Goal: Communication & Community: Answer question/provide support

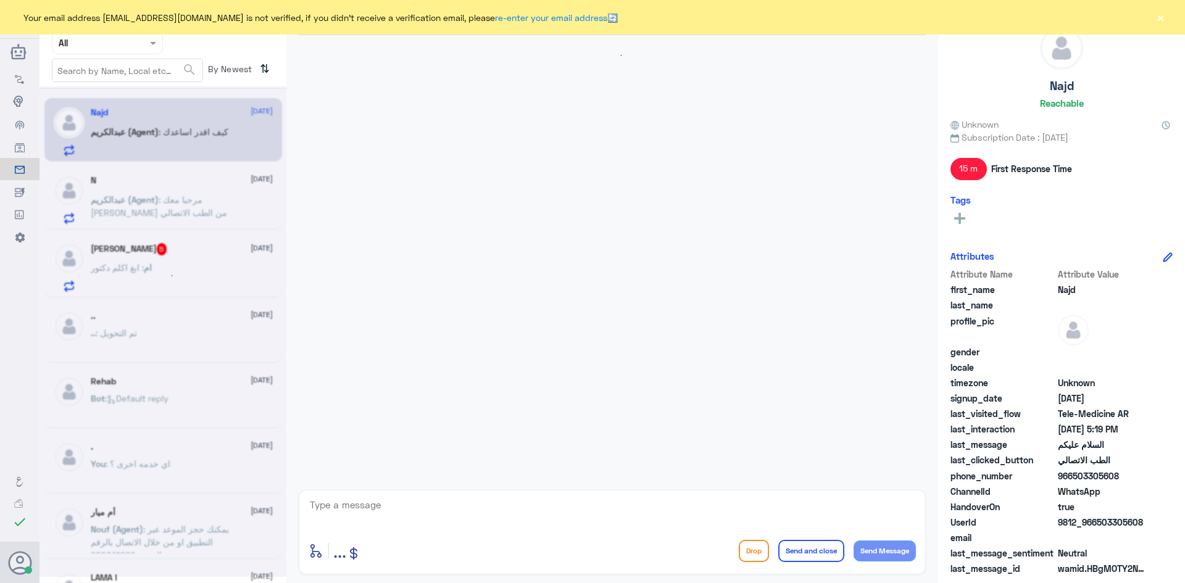
scroll to position [651, 0]
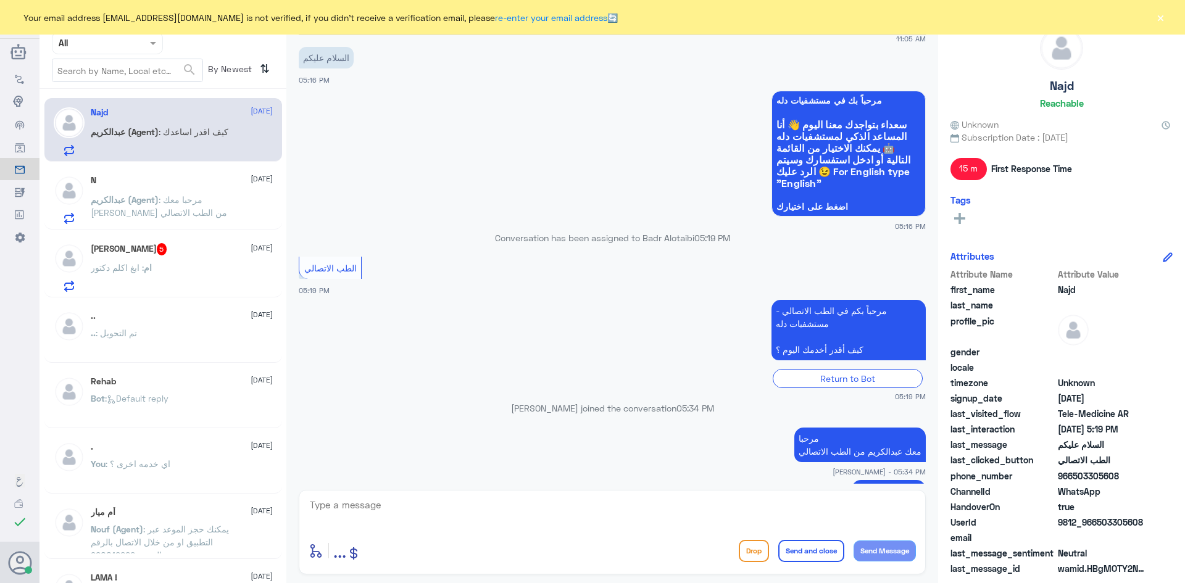
click at [1169, 19] on div "Your email address b_malotaibi@dallah-hospital.com is not verified, if you didn…" at bounding box center [592, 17] width 1185 height 35
click at [1162, 13] on button "×" at bounding box center [1160, 17] width 12 height 12
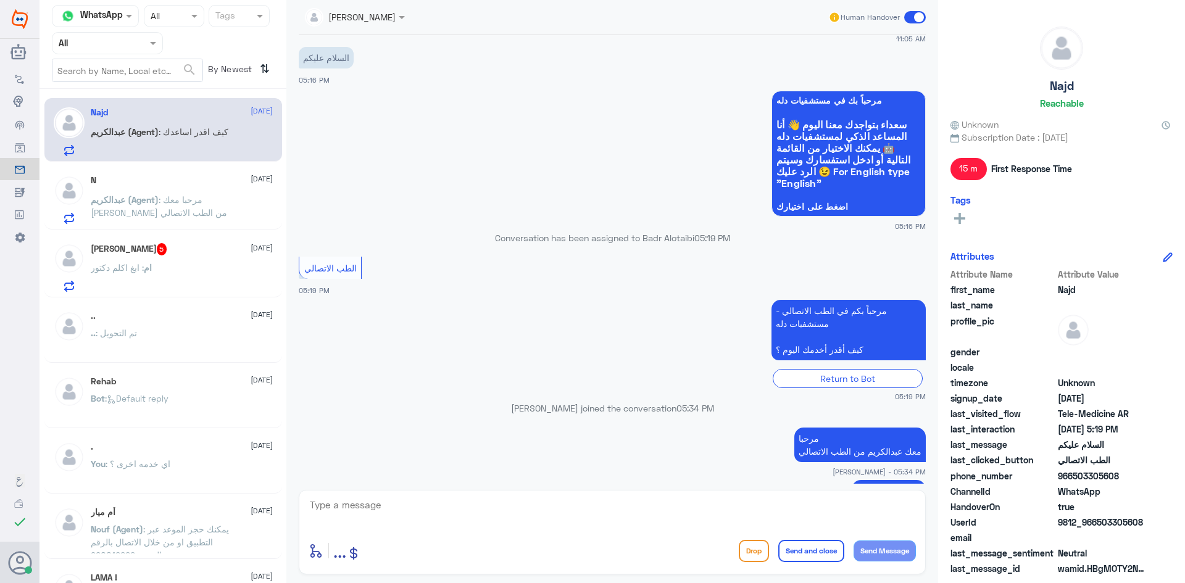
click at [383, 17] on div at bounding box center [355, 16] width 112 height 14
click at [400, 70] on div "[PERSON_NAME]" at bounding box center [376, 75] width 67 height 13
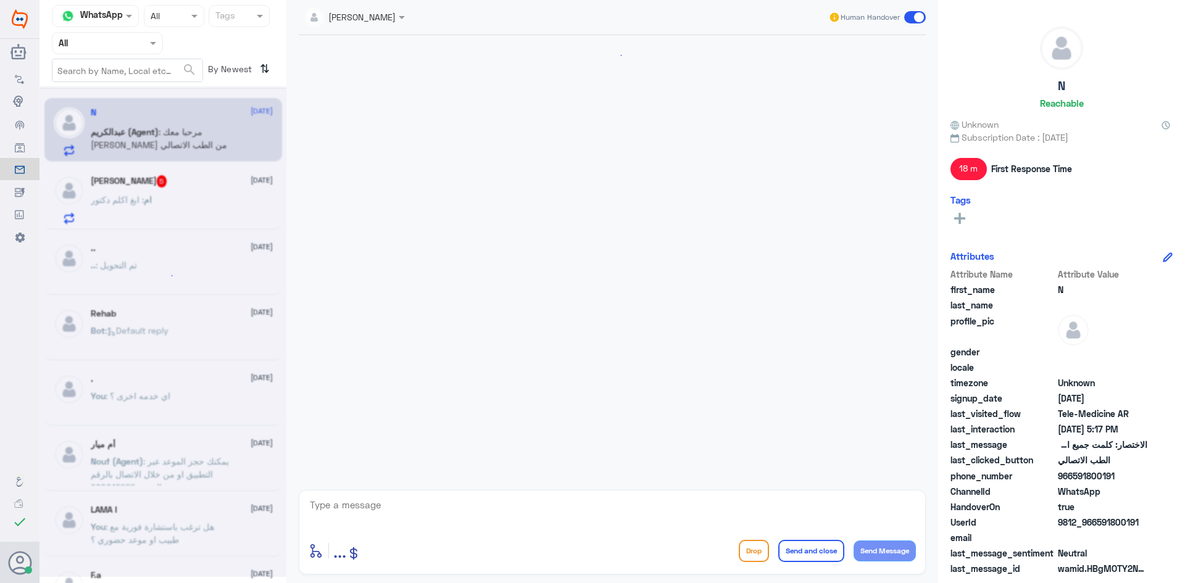
scroll to position [646, 0]
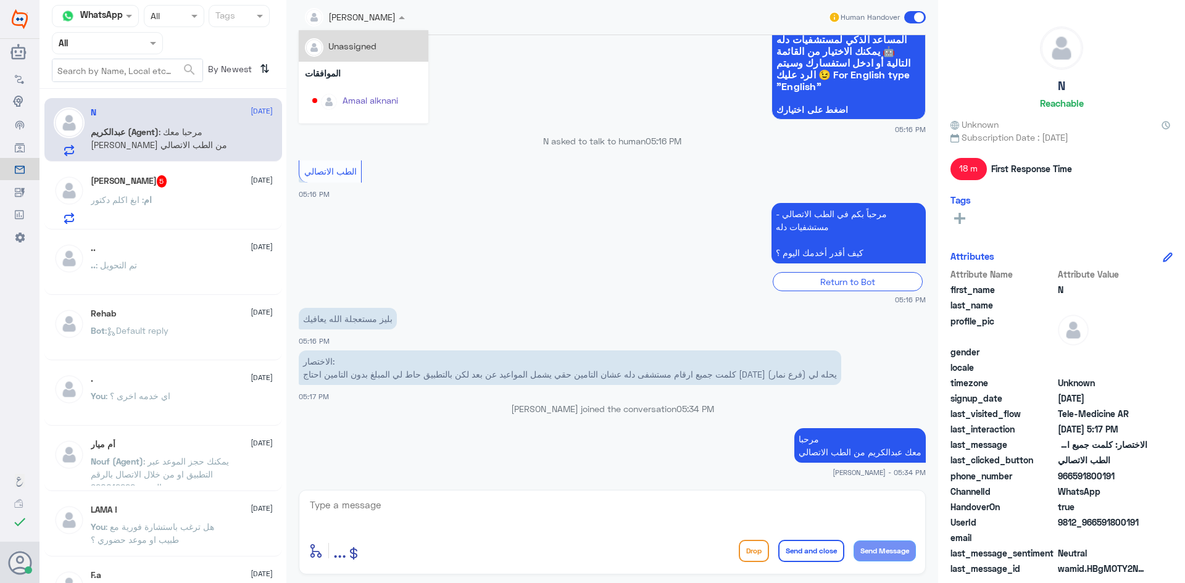
click at [373, 19] on input "text" at bounding box center [340, 16] width 70 height 14
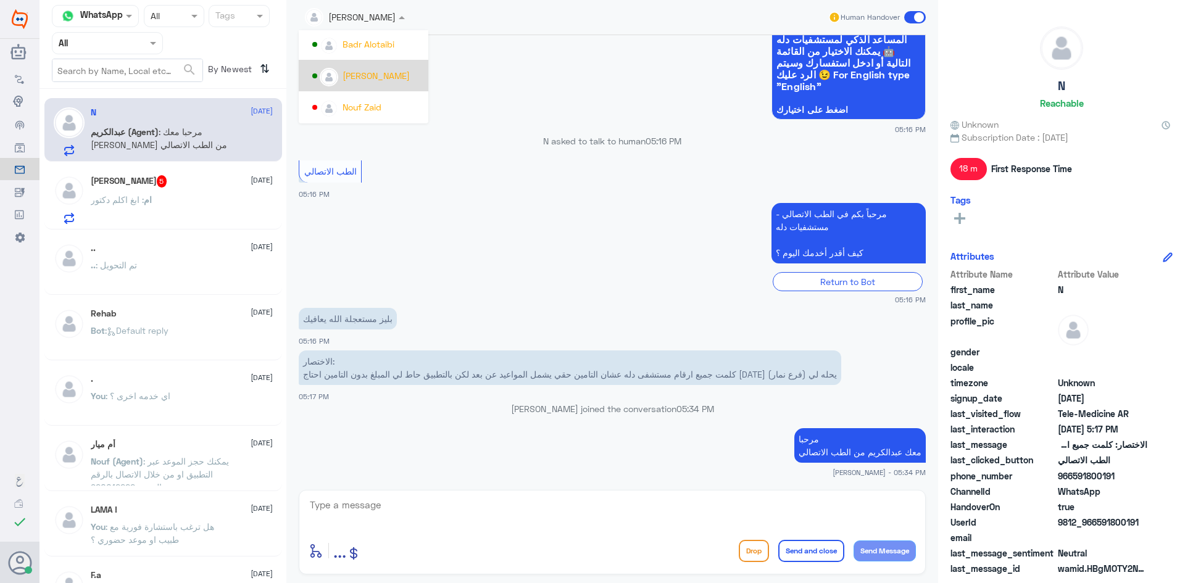
click at [391, 82] on div "[PERSON_NAME]" at bounding box center [376, 75] width 67 height 13
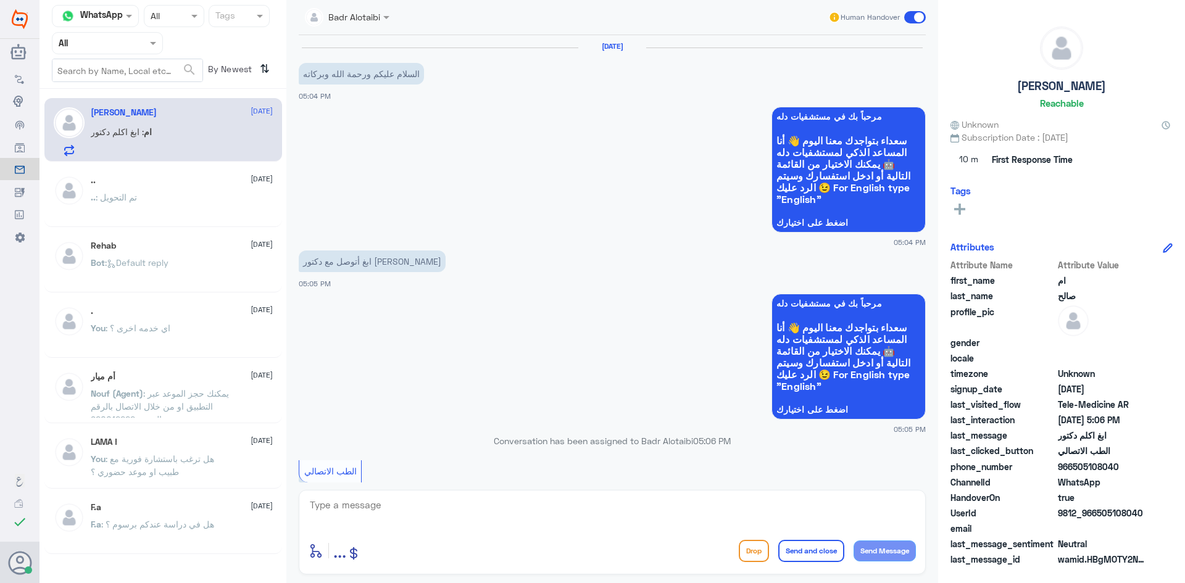
scroll to position [212, 0]
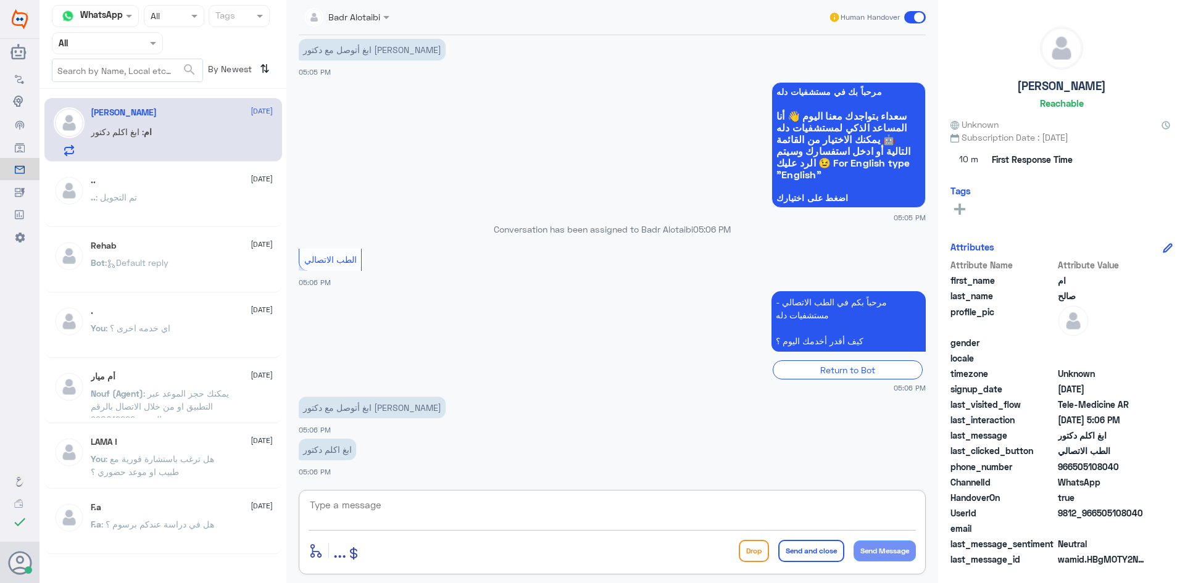
click at [572, 520] on textarea at bounding box center [612, 512] width 607 height 30
paste textarea "مرحبا معك بدر من الطب الاتصالي كيف اقدر اخدمك ؟"
type textarea "مرحبا معك بدر من الطب الاتصالي كيف اقدر اخدمك ؟"
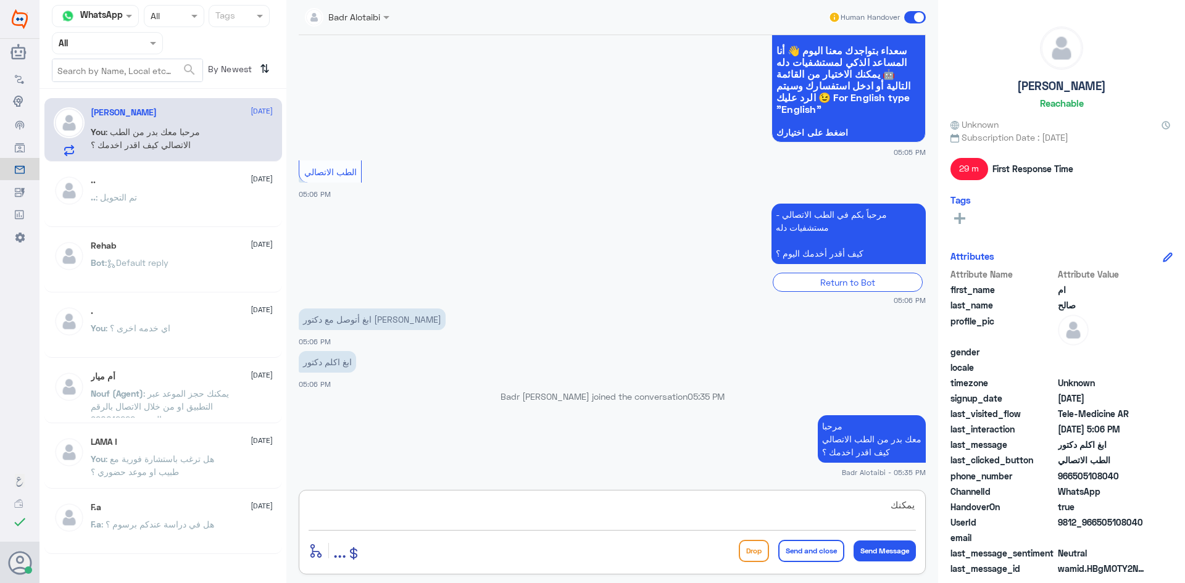
click at [687, 526] on textarea "يمكنك" at bounding box center [612, 512] width 607 height 30
type textarea "يمكنك التواصل مع الرقم الموحد لكي يتم تحويلك على عيادة الطبيب 920012222"
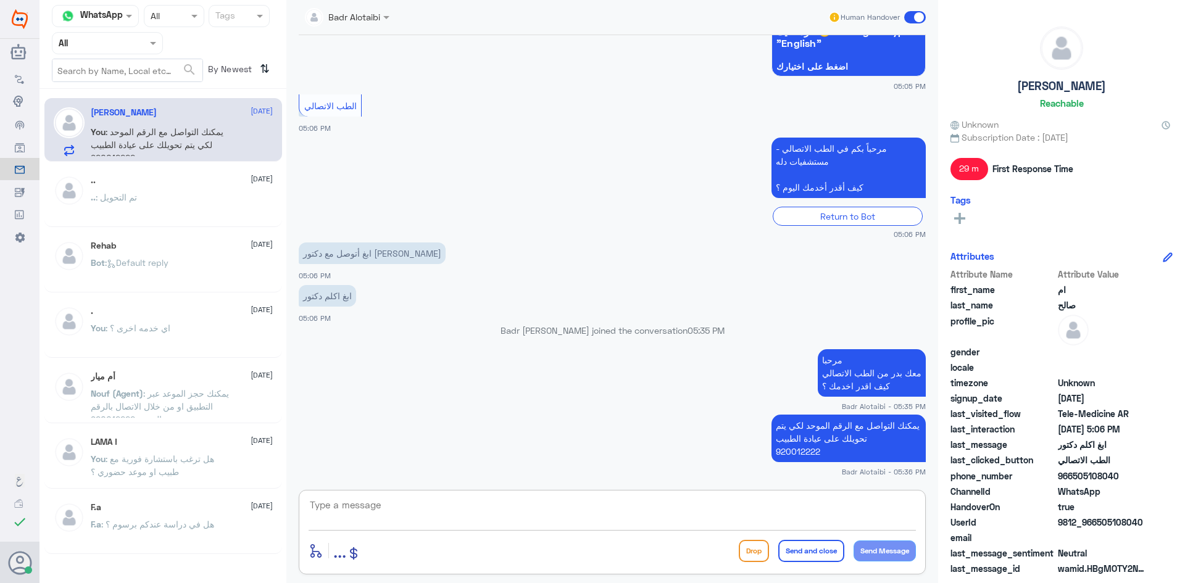
click at [916, 18] on span at bounding box center [915, 17] width 22 height 12
click at [0, 0] on input "checkbox" at bounding box center [0, 0] width 0 height 0
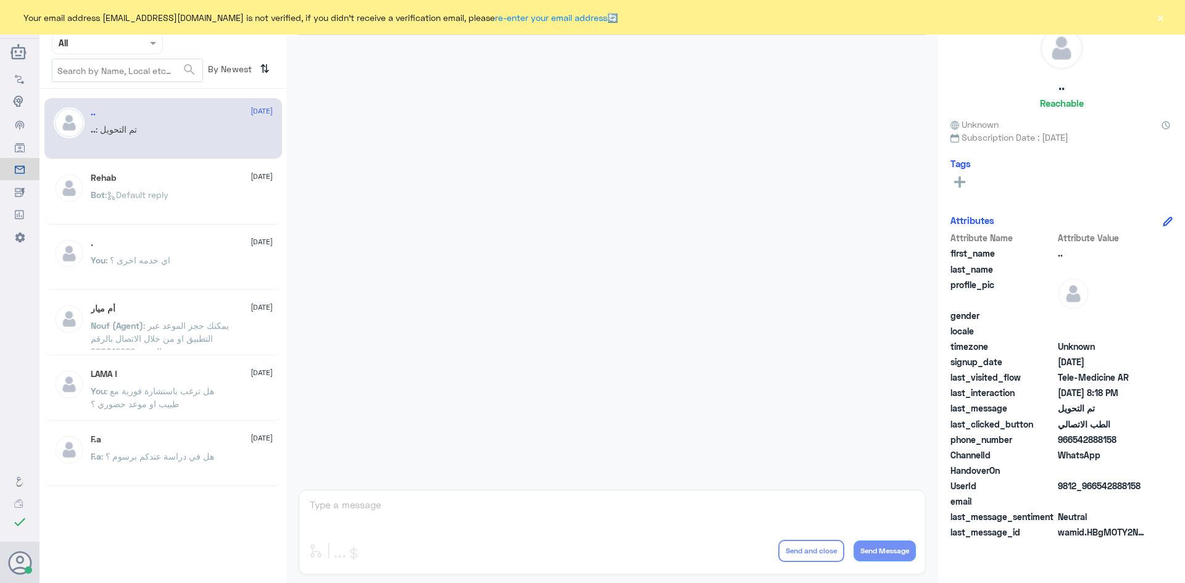
click at [1163, 19] on button "×" at bounding box center [1160, 17] width 12 height 12
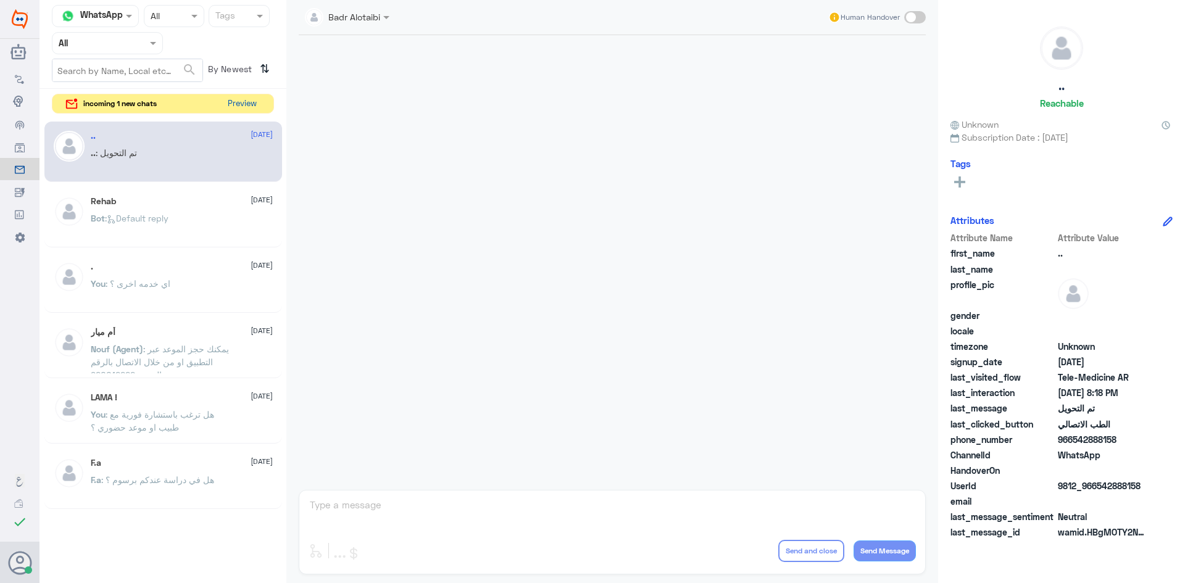
click at [239, 103] on button "Preview" at bounding box center [242, 103] width 38 height 19
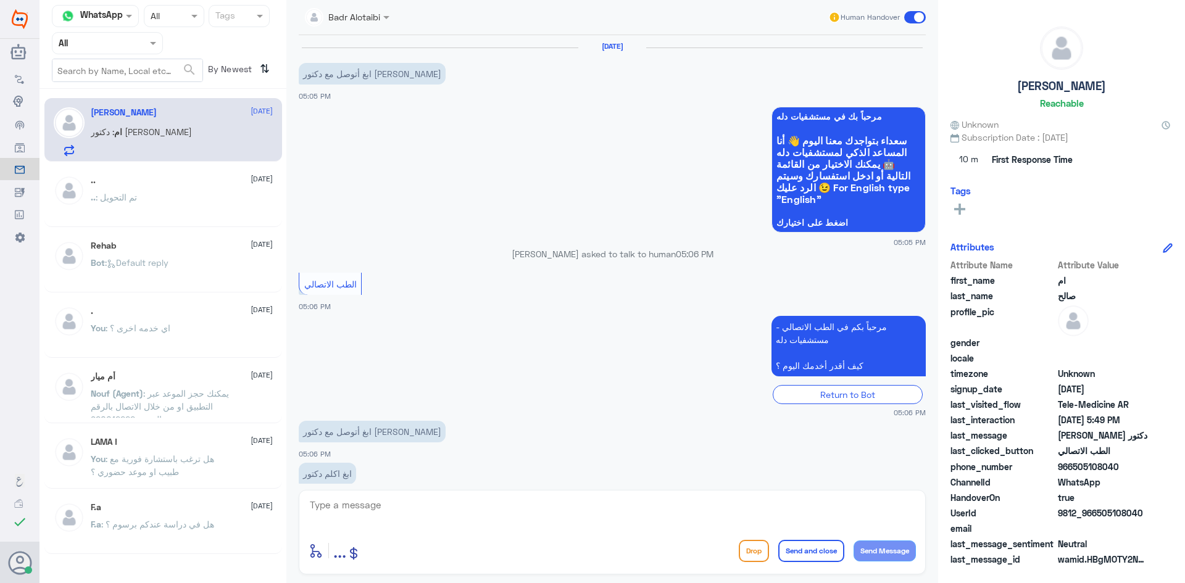
scroll to position [643, 0]
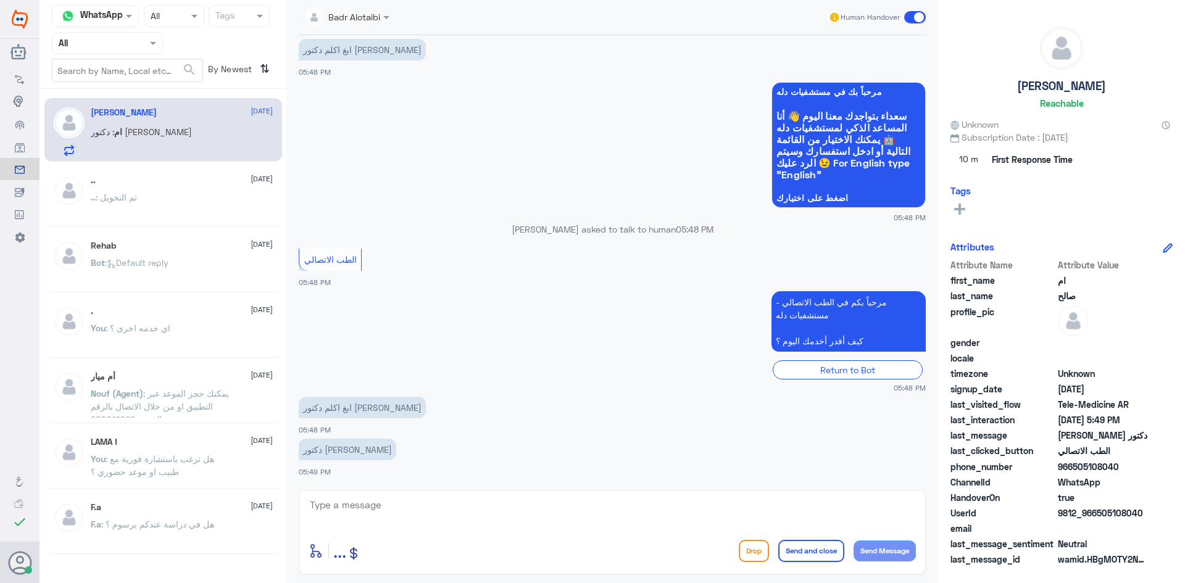
click at [460, 512] on textarea at bounding box center [612, 512] width 607 height 30
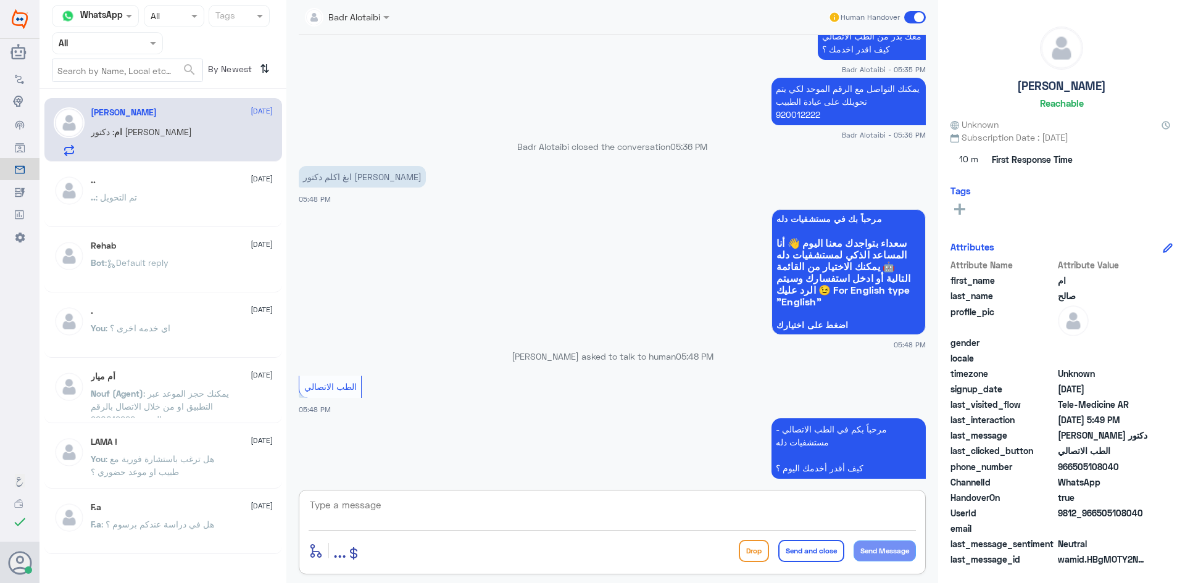
scroll to position [334, 0]
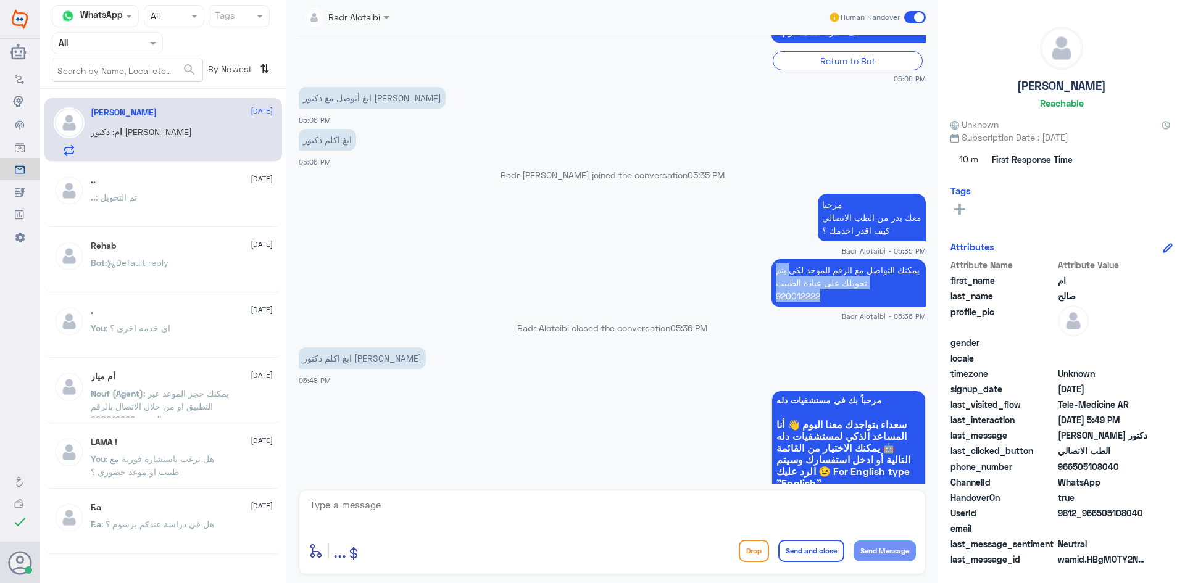
drag, startPoint x: 845, startPoint y: 301, endPoint x: 909, endPoint y: 267, distance: 71.8
click at [909, 267] on p "يمكنك التواصل مع الرقم الموحد لكي يتم تحويلك على عيادة الطبيب 920012222" at bounding box center [849, 283] width 154 height 48
click at [908, 267] on p "يمكنك التواصل مع الرقم الموحد لكي يتم تحويلك على عيادة الطبيب 920012222" at bounding box center [849, 283] width 154 height 48
click at [823, 275] on p "يمكنك التواصل مع الرقم الموحد لكي يتم تحويلك على عيادة الطبيب 920012222" at bounding box center [849, 283] width 154 height 48
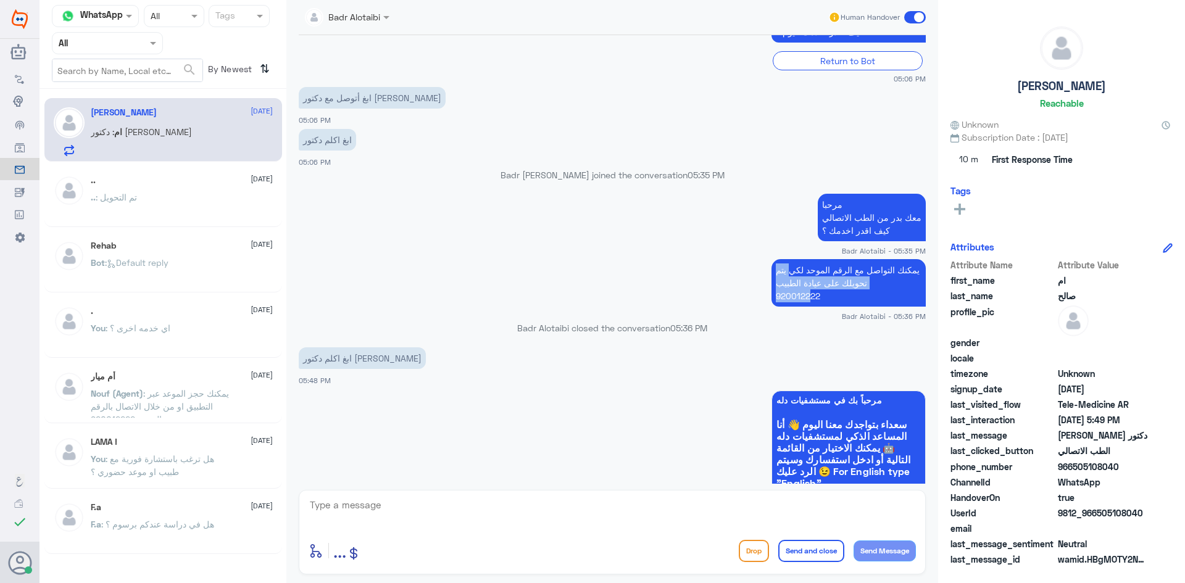
drag, startPoint x: 910, startPoint y: 266, endPoint x: 809, endPoint y: 294, distance: 105.0
click at [809, 294] on p "يمكنك التواصل مع الرقم الموحد لكي يتم تحويلك على عيادة الطبيب 920012222" at bounding box center [849, 283] width 154 height 48
click at [905, 261] on p "يمكنك التواصل مع الرقم الموحد لكي يتم تحويلك على عيادة الطبيب 920012222" at bounding box center [849, 283] width 154 height 48
click at [897, 268] on p "يمكنك التواصل مع الرقم الموحد لكي يتم تحويلك على عيادة الطبيب 920012222" at bounding box center [849, 283] width 154 height 48
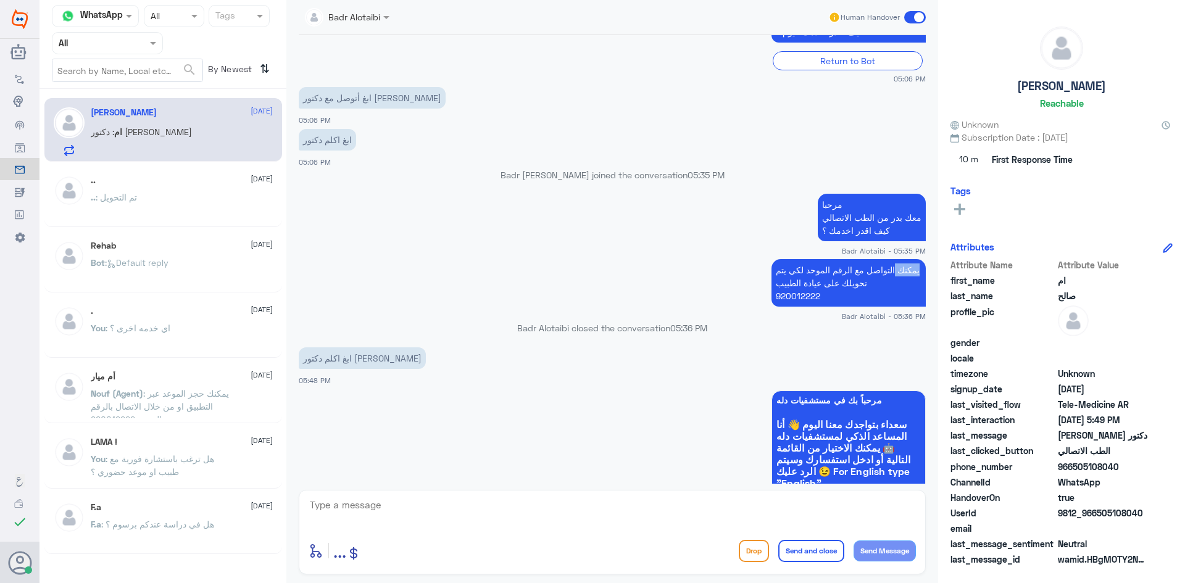
click at [897, 268] on p "يمكنك التواصل مع الرقم الموحد لكي يتم تحويلك على عيادة الطبيب 920012222" at bounding box center [849, 283] width 154 height 48
click at [922, 267] on div "7 Sep 2025 ابغ أتوصل مع دكتور عبدالرزاق البلالي 05:05 PM مرحباً بك في مستشفيات …" at bounding box center [612, 259] width 639 height 449
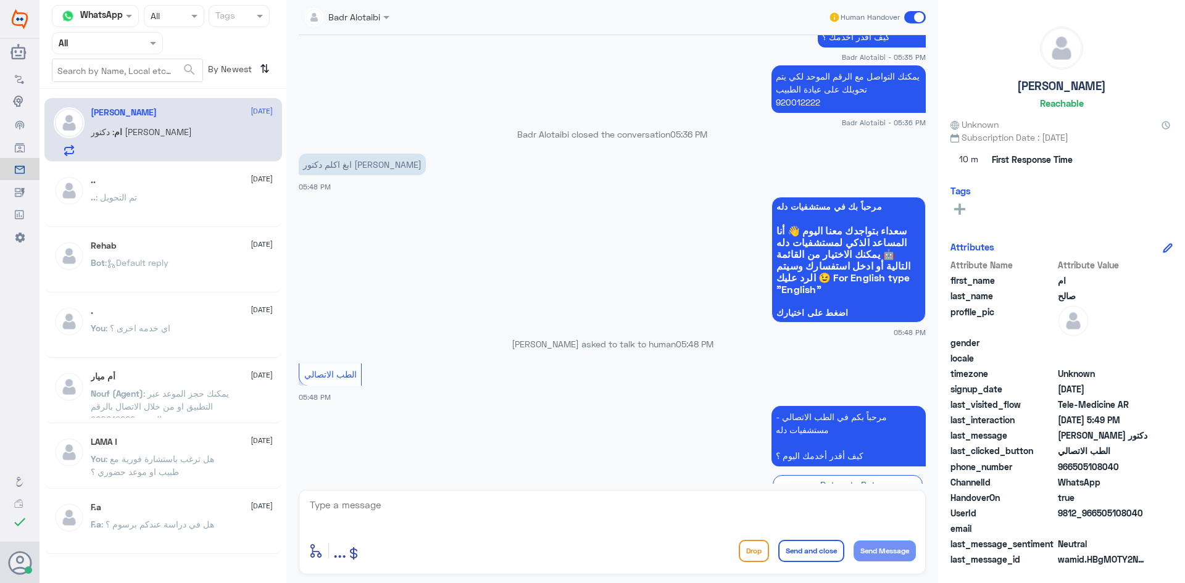
scroll to position [643, 0]
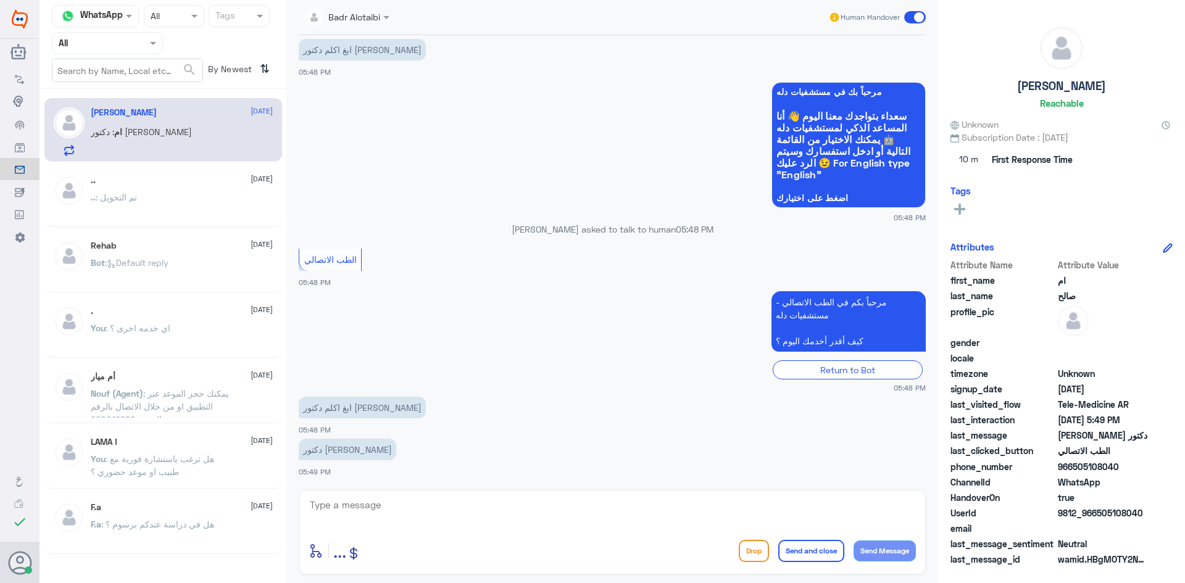
click at [912, 17] on span at bounding box center [915, 17] width 22 height 12
click at [0, 0] on input "checkbox" at bounding box center [0, 0] width 0 height 0
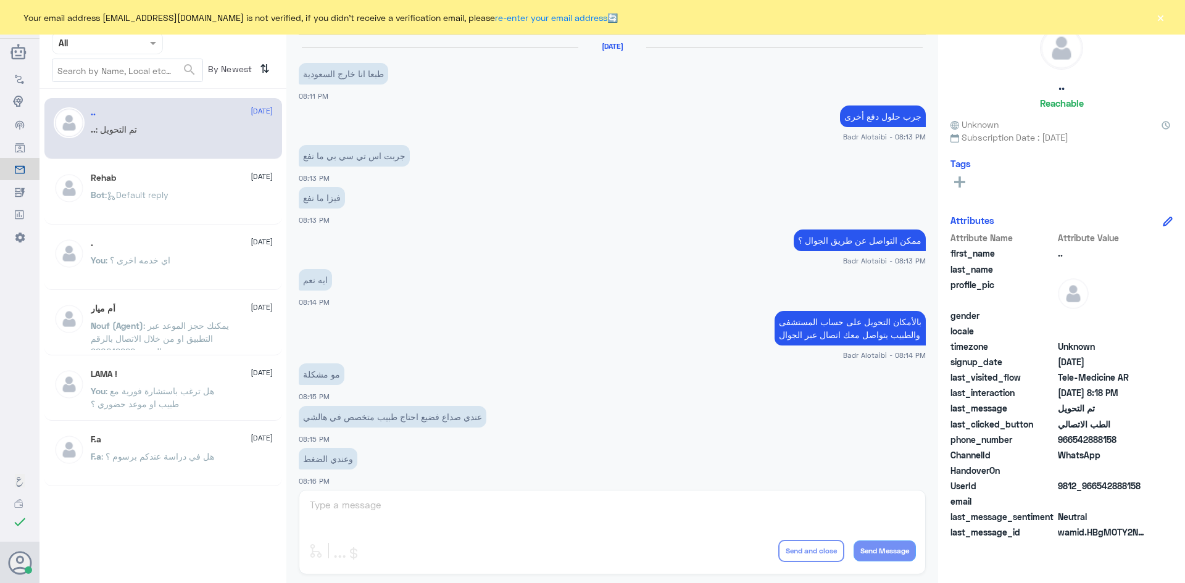
scroll to position [405, 0]
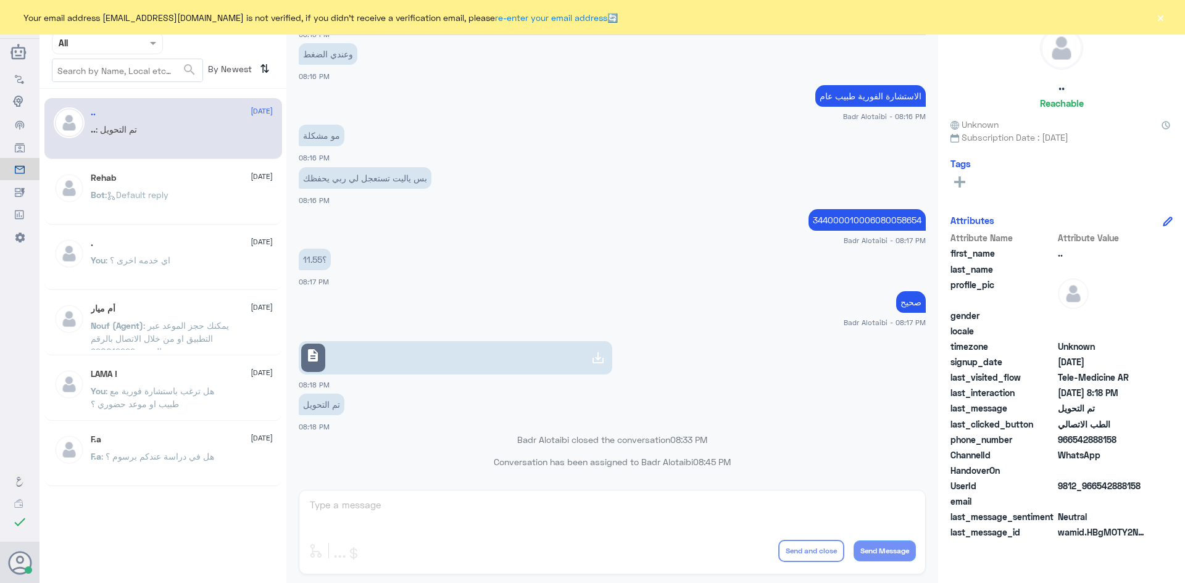
click at [1163, 18] on button "×" at bounding box center [1160, 17] width 12 height 12
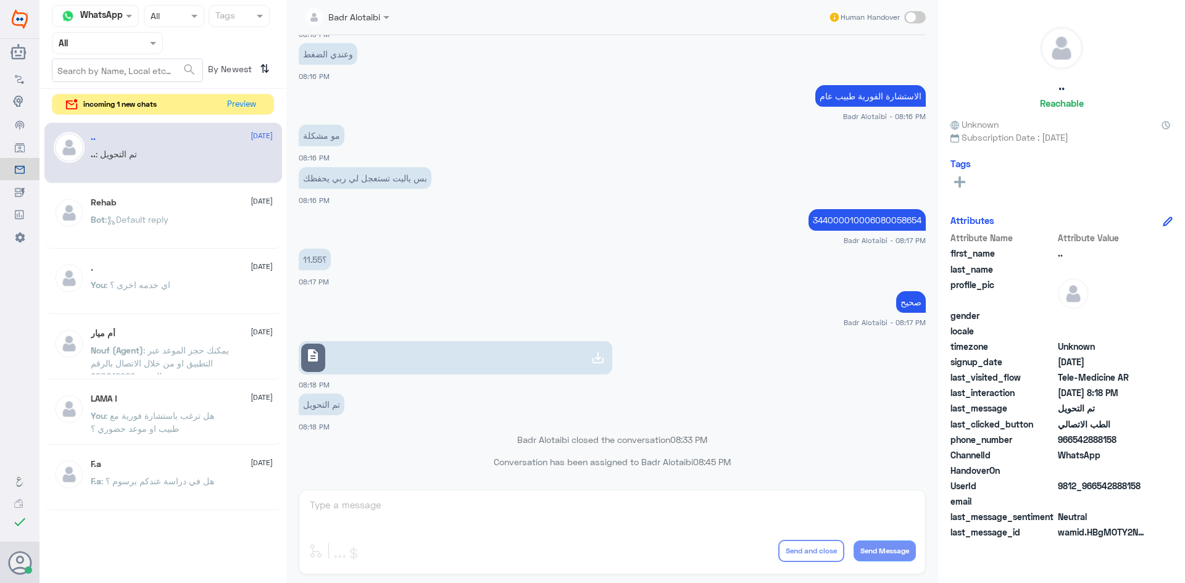
click at [385, 15] on span at bounding box center [387, 16] width 15 height 13
click at [571, 40] on div "وعندي الضغط 08:16 PM" at bounding box center [612, 61] width 627 height 42
click at [245, 107] on button "Preview" at bounding box center [242, 103] width 38 height 19
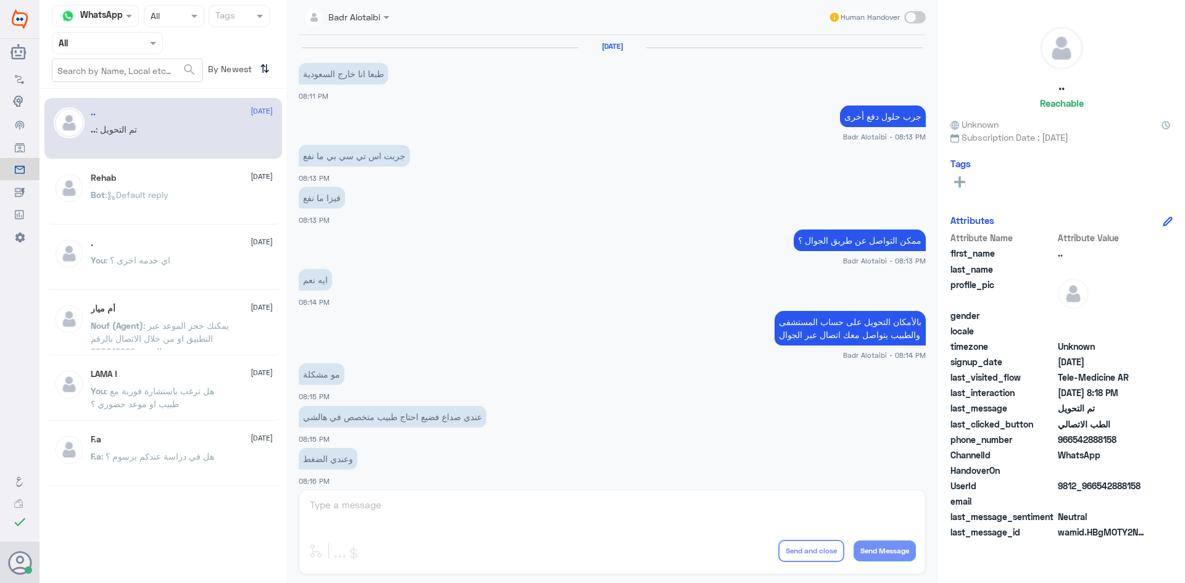
scroll to position [405, 0]
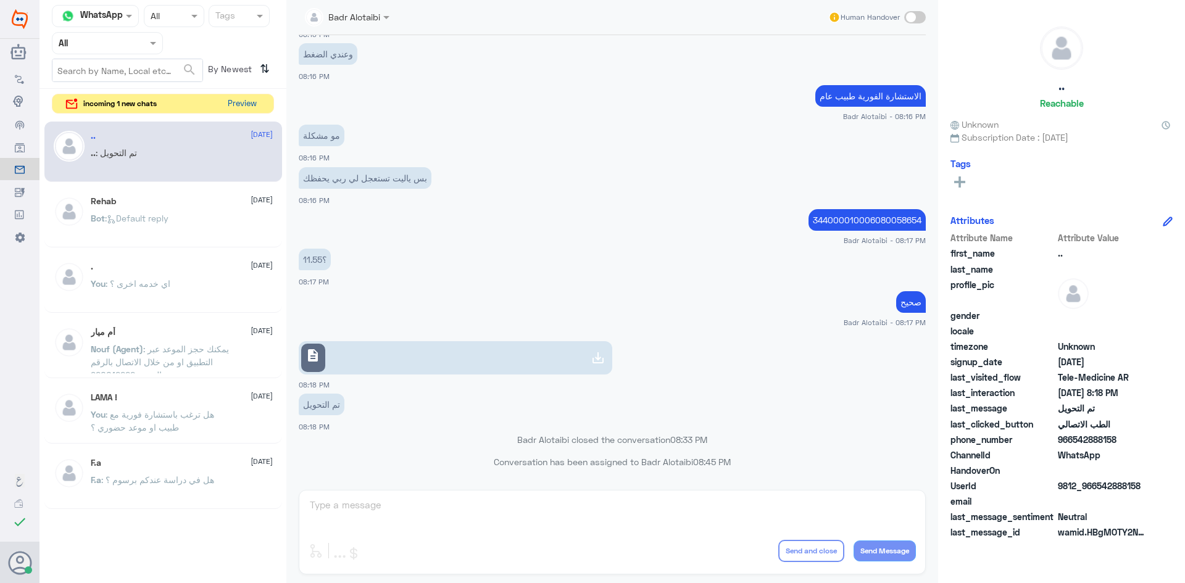
click at [233, 105] on button "Preview" at bounding box center [242, 103] width 38 height 19
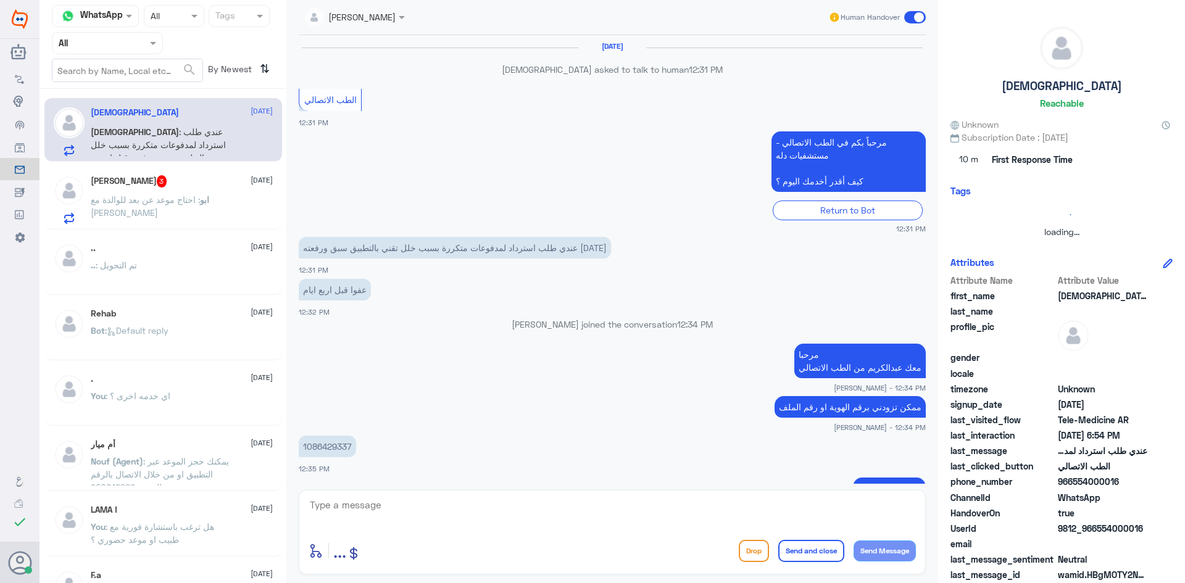
scroll to position [582, 0]
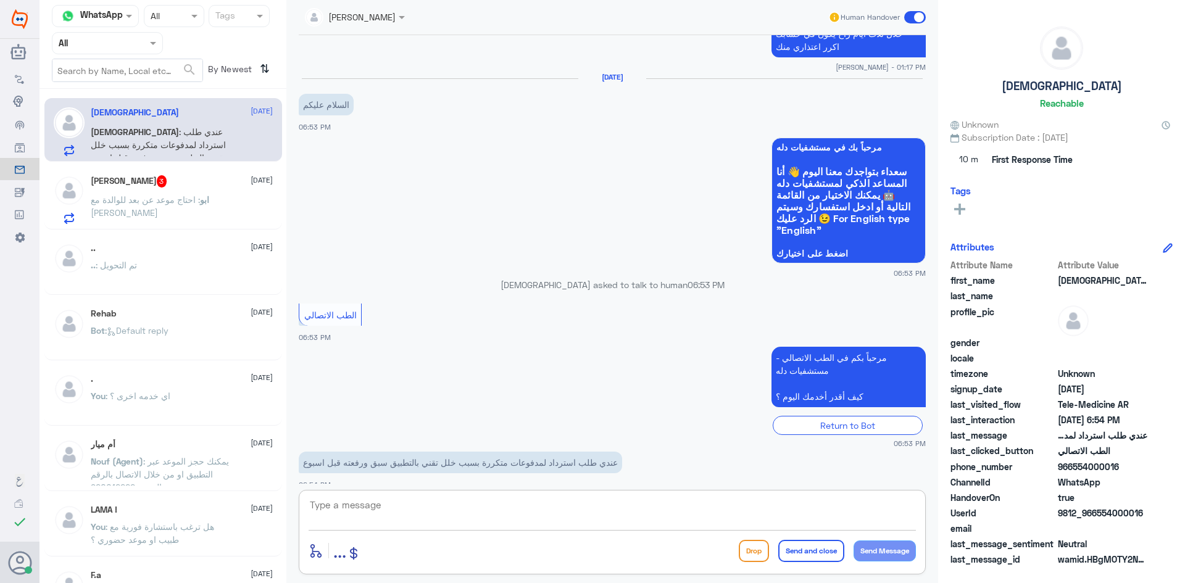
click at [830, 518] on textarea at bounding box center [612, 512] width 607 height 30
click at [377, 17] on div at bounding box center [355, 16] width 112 height 14
drag, startPoint x: 393, startPoint y: 80, endPoint x: 509, endPoint y: 99, distance: 116.9
click at [509, 99] on div "[PERSON_NAME] Unassigned الموافقات Amaal alknani [PERSON_NAME] [PERSON_NAME] Af…" at bounding box center [612, 293] width 652 height 587
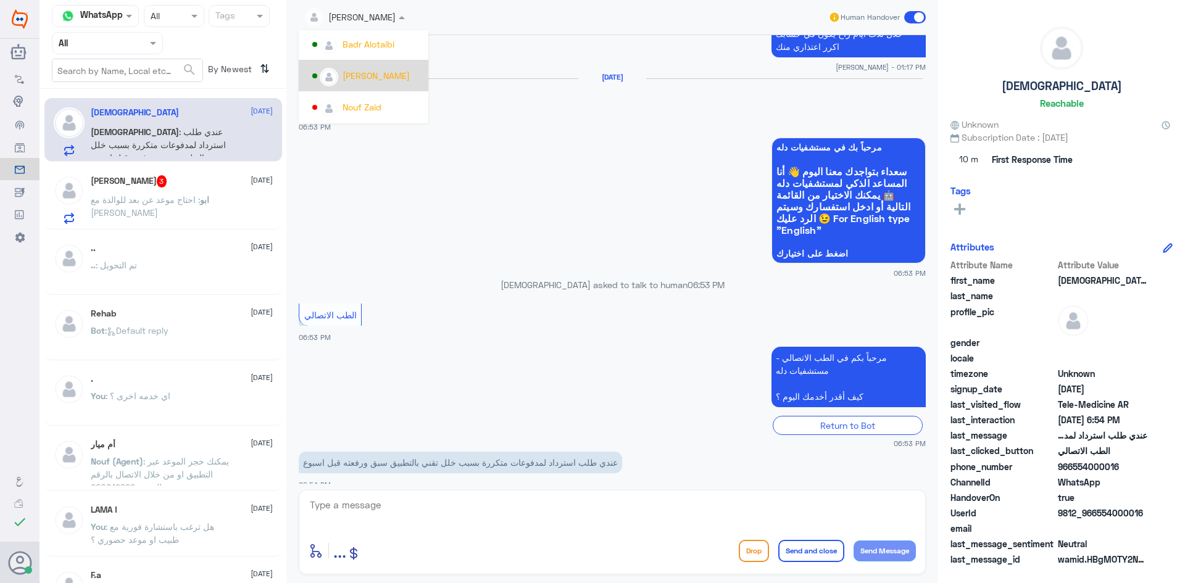
click at [509, 99] on app-msgs-text "السلام عليكم" at bounding box center [612, 105] width 627 height 23
click at [385, 23] on div at bounding box center [355, 16] width 112 height 14
click at [405, 84] on div "[PERSON_NAME]" at bounding box center [367, 76] width 110 height 22
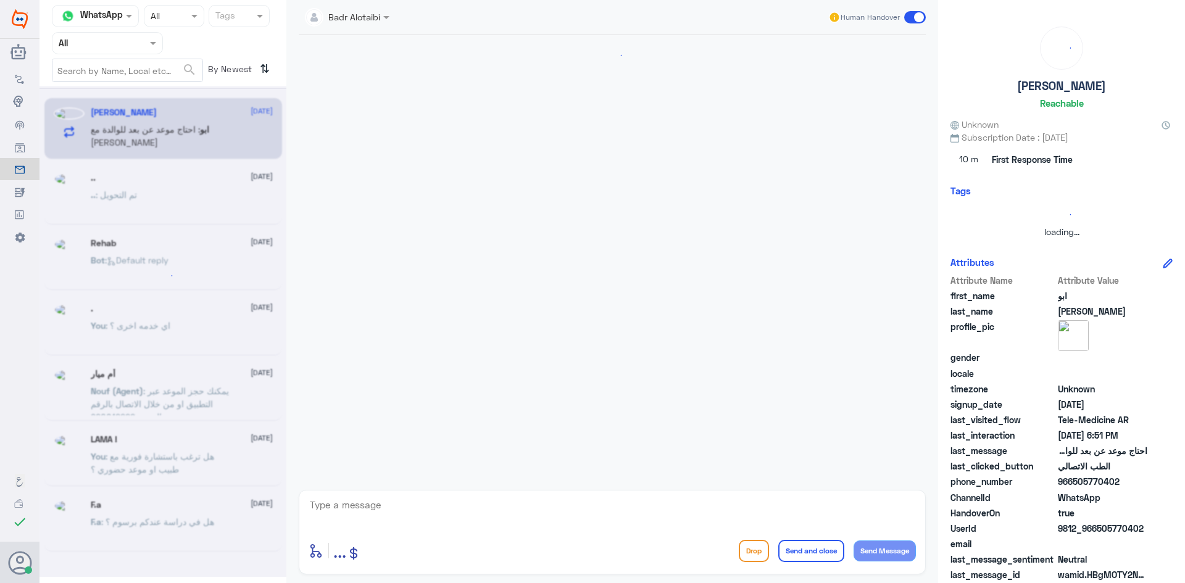
scroll to position [0, 0]
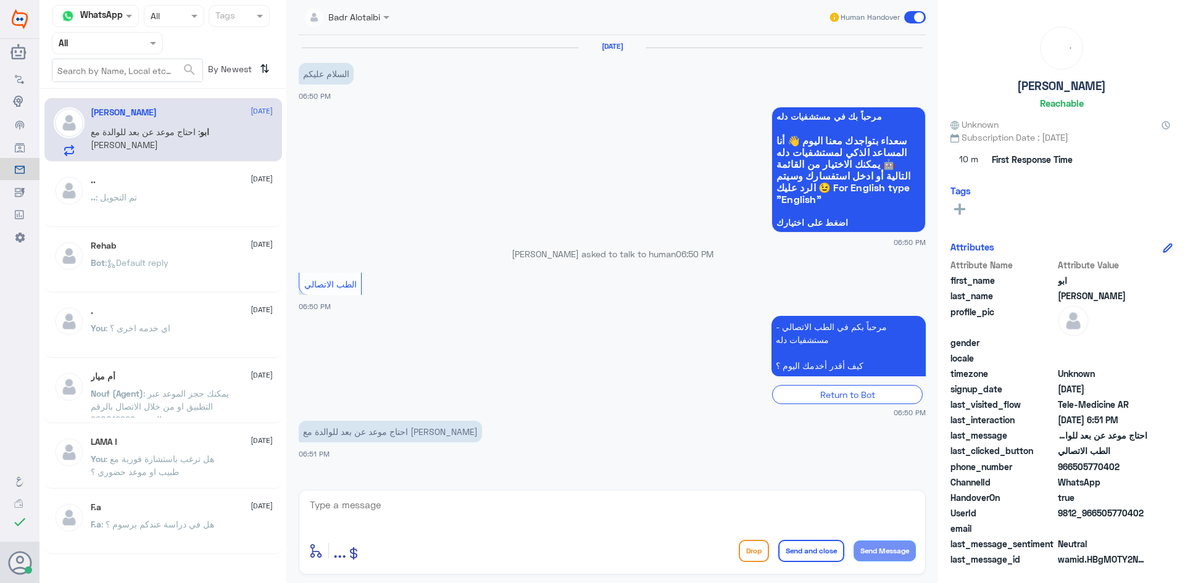
drag, startPoint x: 1148, startPoint y: 515, endPoint x: 1098, endPoint y: 512, distance: 50.1
click at [1098, 512] on div "UserId 9812_966505770402" at bounding box center [1062, 514] width 222 height 15
copy span "505770402"
click at [619, 517] on textarea at bounding box center [612, 512] width 607 height 30
paste textarea "مرحبا معك بدر من الطب الاتصالي كيف اقدر اخدمك ؟"
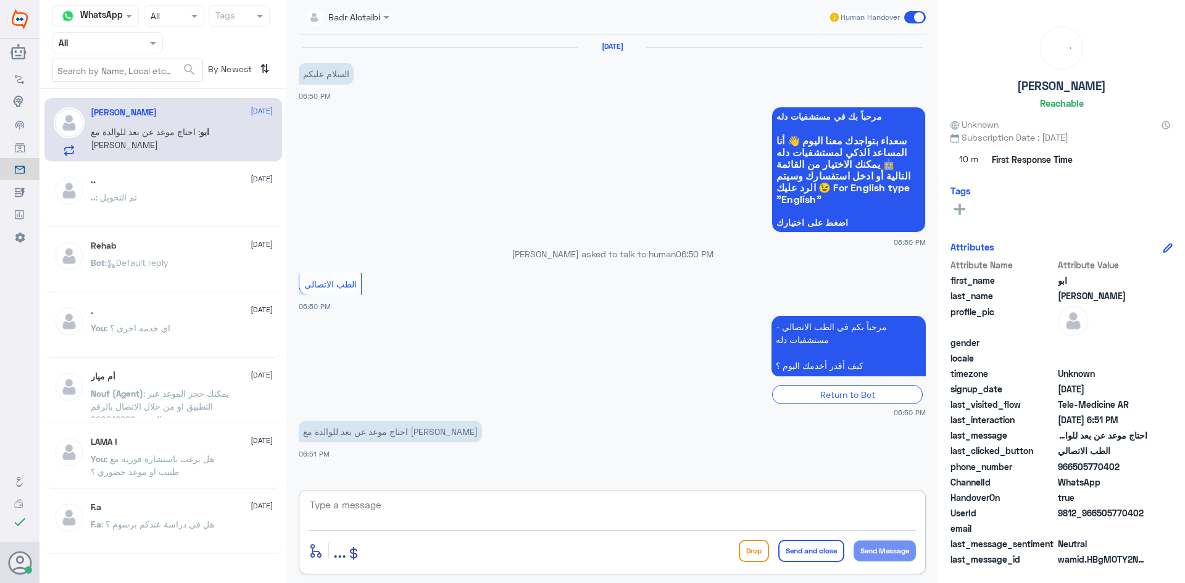
type textarea "مرحبا معك بدر من الطب الاتصالي كيف اقدر اخدمك ؟"
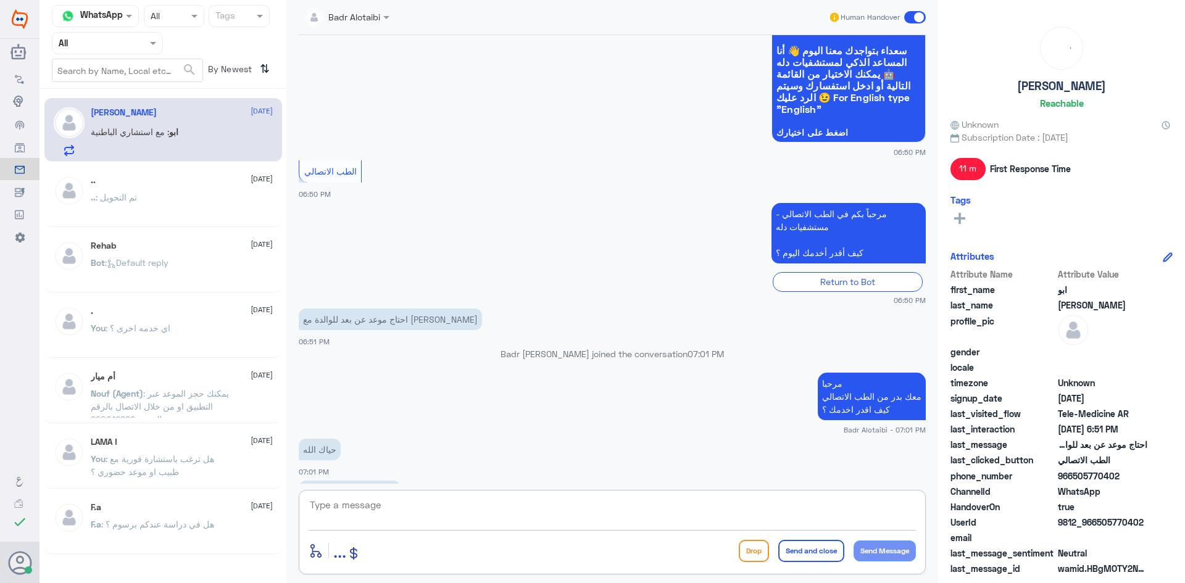
scroll to position [175, 0]
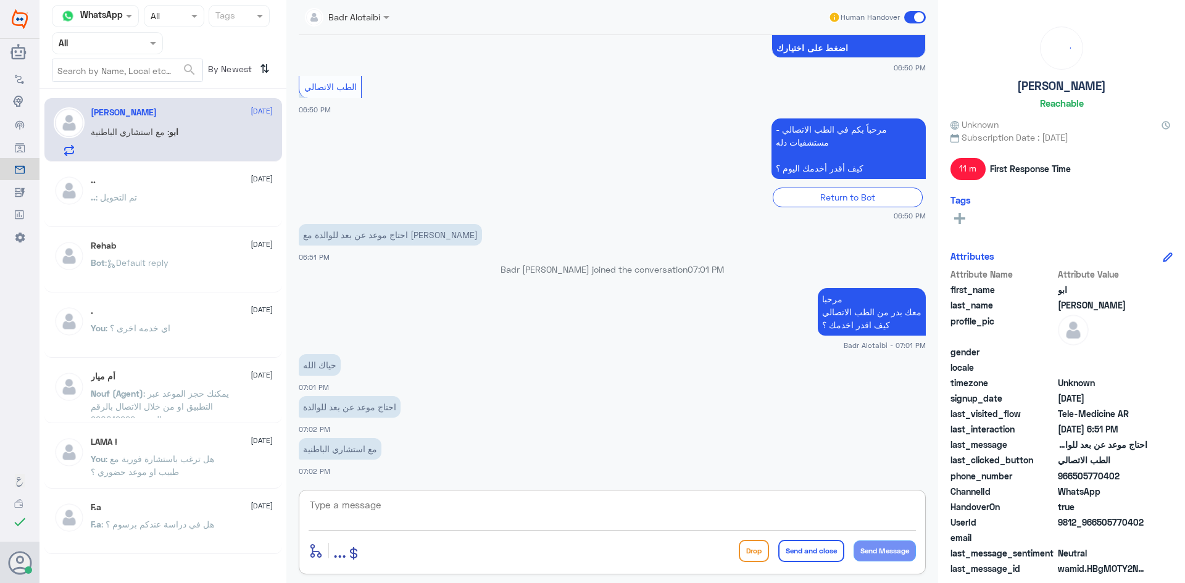
click at [515, 510] on textarea at bounding box center [612, 512] width 607 height 30
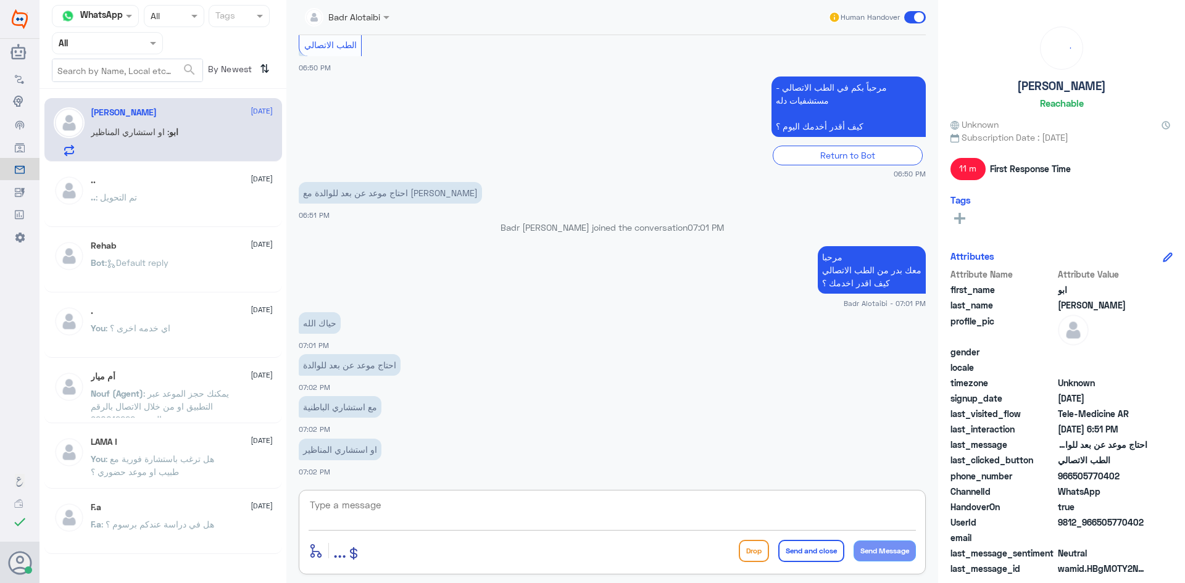
click at [515, 510] on textarea at bounding box center [612, 512] width 607 height 30
click at [440, 497] on textarea at bounding box center [612, 512] width 607 height 30
click at [515, 515] on textarea at bounding box center [612, 512] width 607 height 30
click at [915, 20] on span at bounding box center [915, 17] width 22 height 12
click at [0, 0] on input "checkbox" at bounding box center [0, 0] width 0 height 0
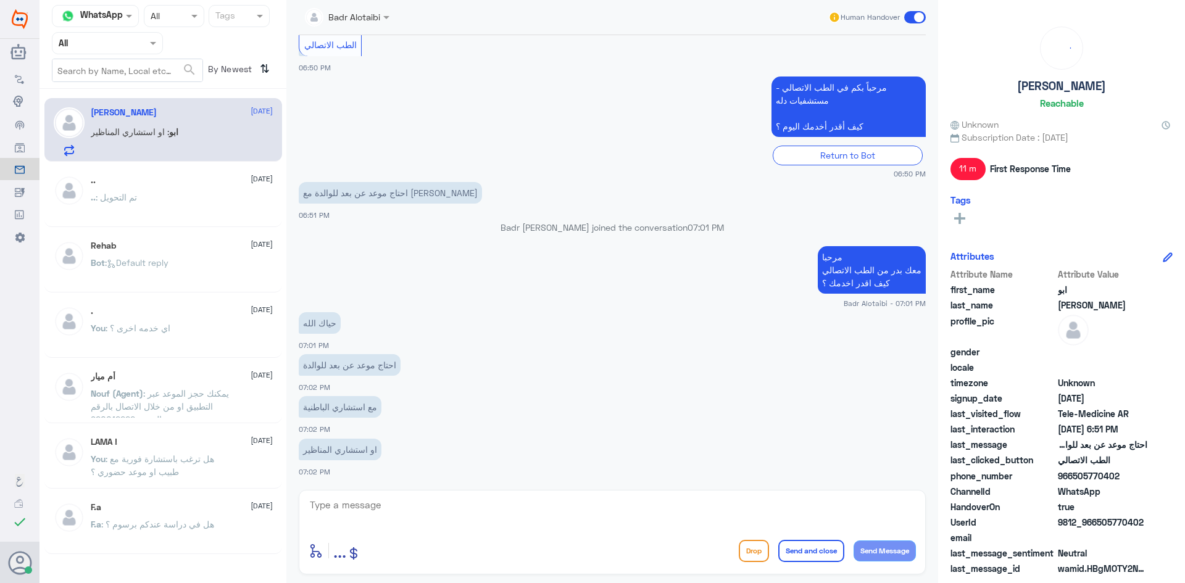
scroll to position [239, 0]
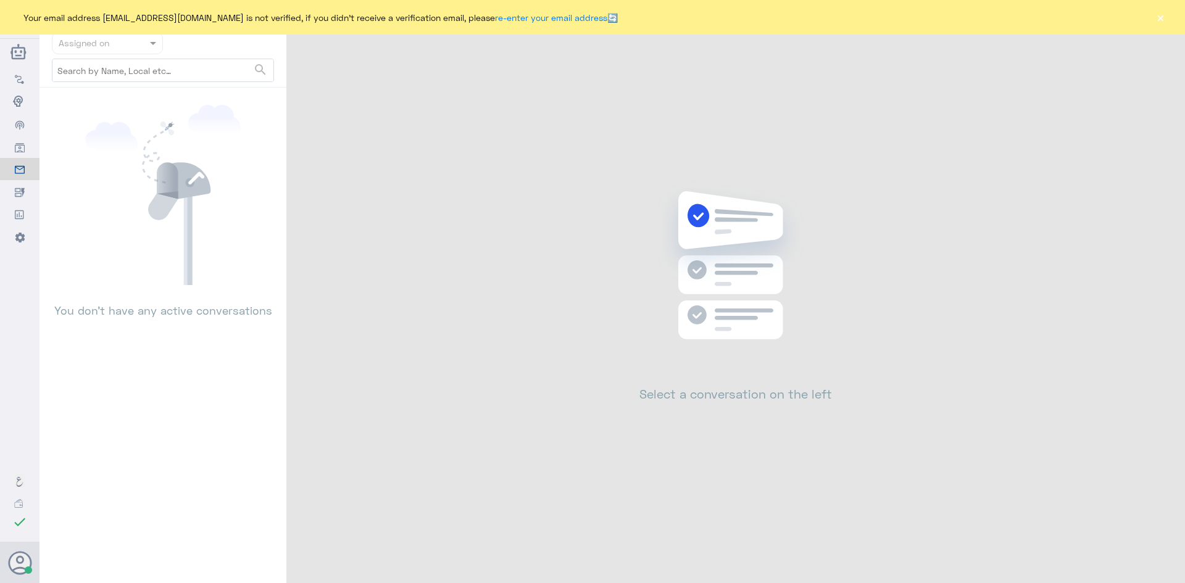
click at [1162, 11] on button "×" at bounding box center [1160, 17] width 12 height 12
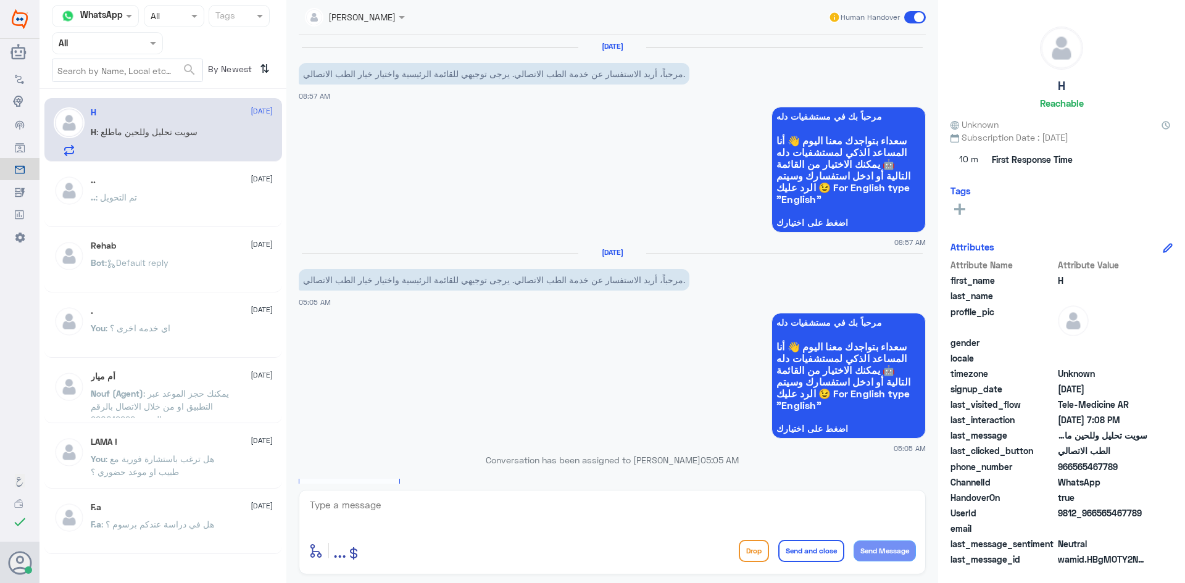
scroll to position [796, 0]
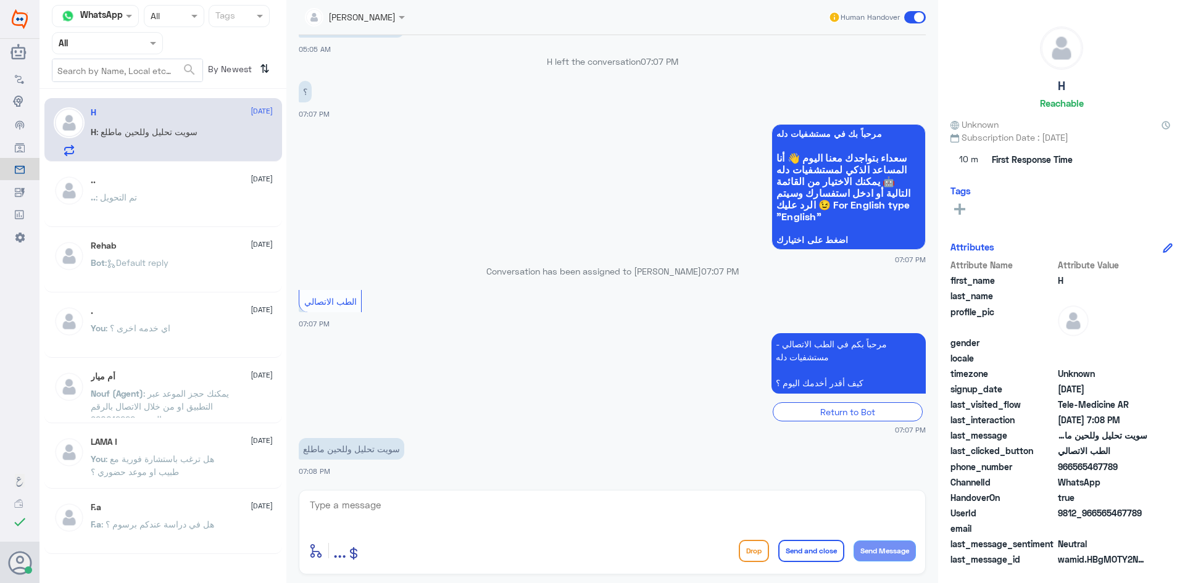
click at [539, 517] on textarea at bounding box center [612, 512] width 607 height 30
click at [372, 18] on input "text" at bounding box center [340, 16] width 70 height 14
click at [385, 73] on div "[PERSON_NAME]" at bounding box center [376, 75] width 67 height 13
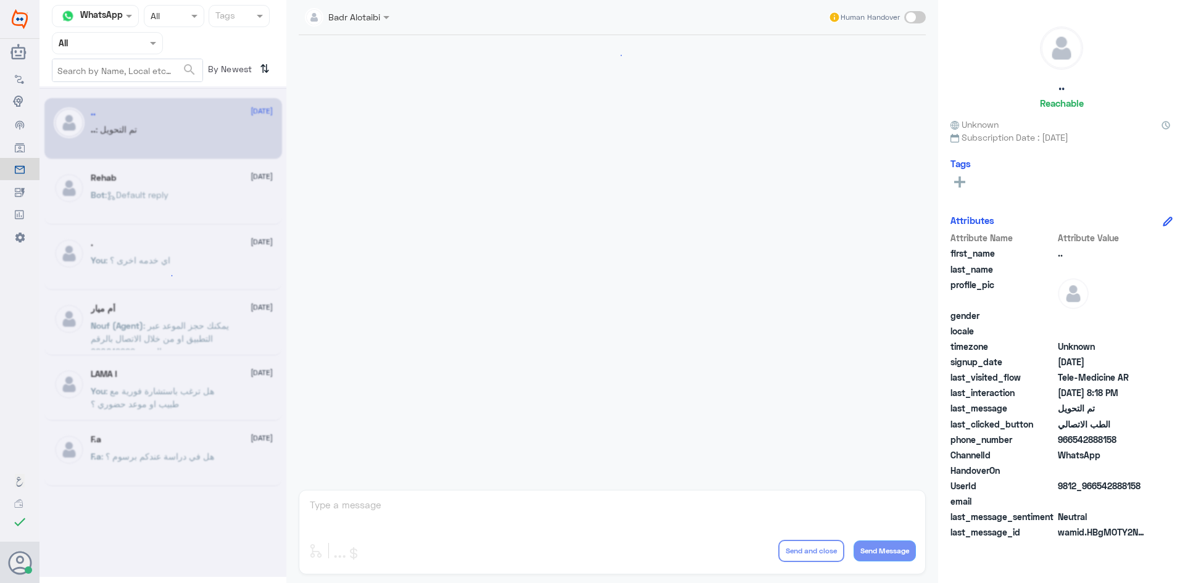
scroll to position [405, 0]
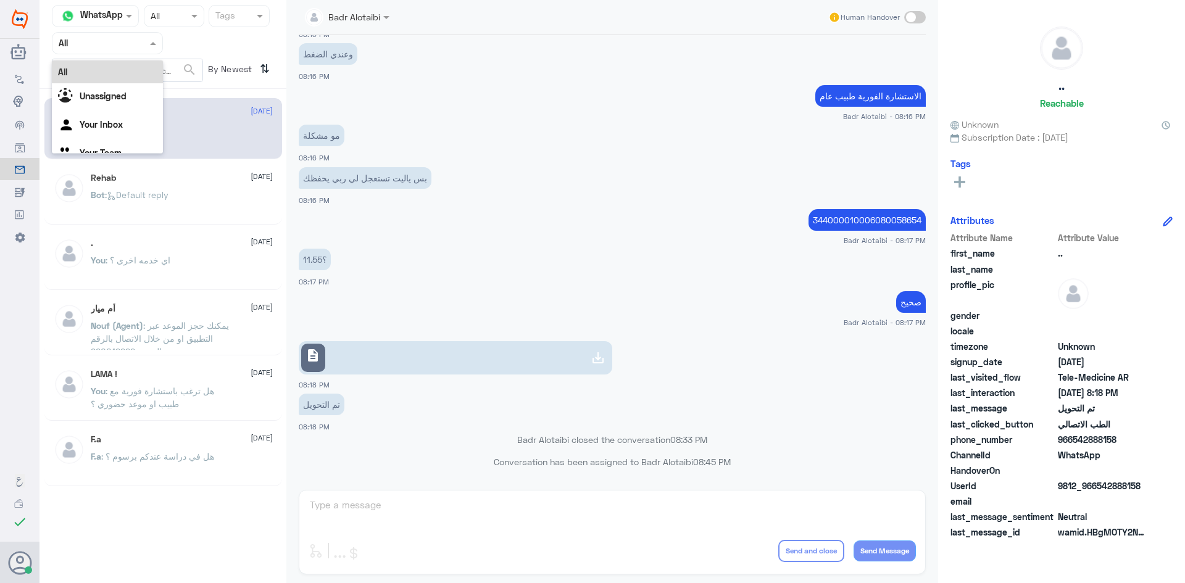
click at [156, 51] on div "Agent Filter All" at bounding box center [107, 43] width 111 height 22
click at [141, 88] on div "Unassigned" at bounding box center [107, 97] width 111 height 28
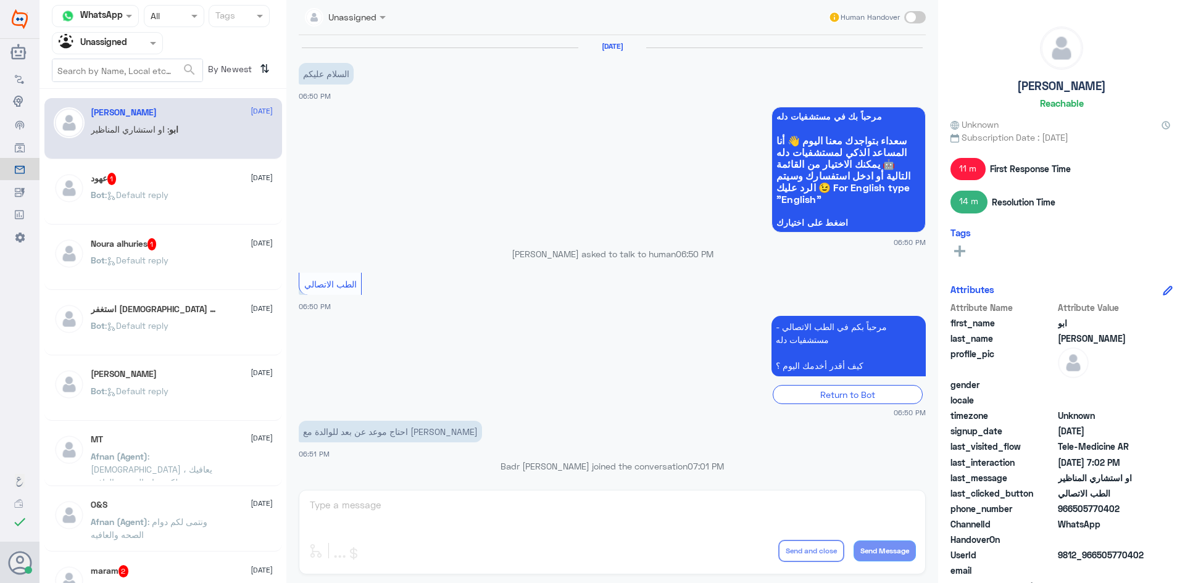
scroll to position [262, 0]
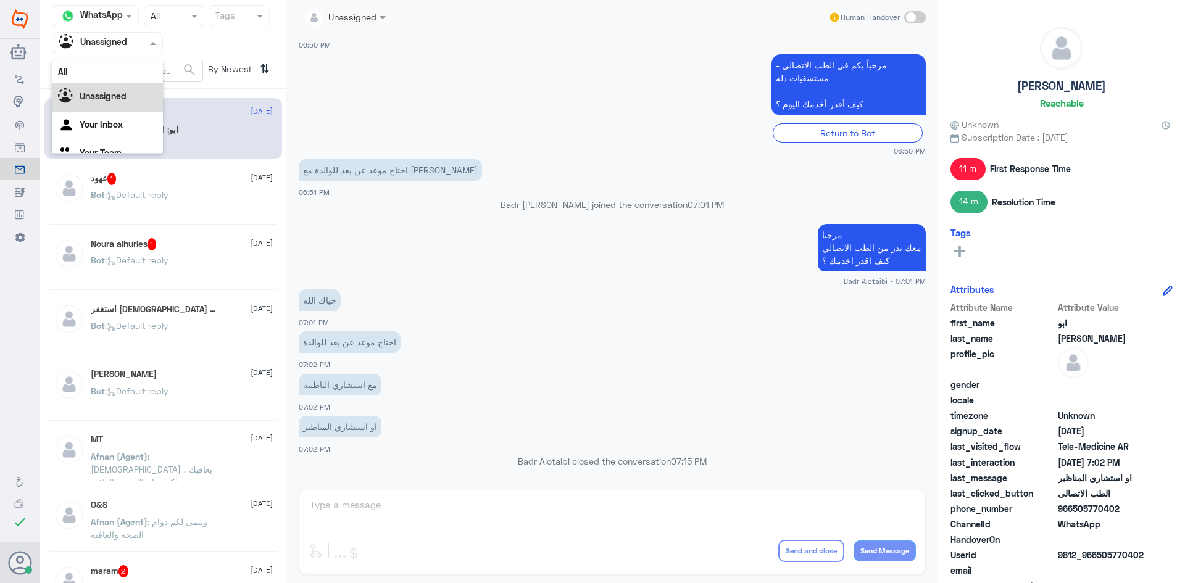
click at [149, 51] on div "Agent Filter Unassigned" at bounding box center [107, 43] width 111 height 22
click at [144, 73] on div "All" at bounding box center [107, 71] width 111 height 23
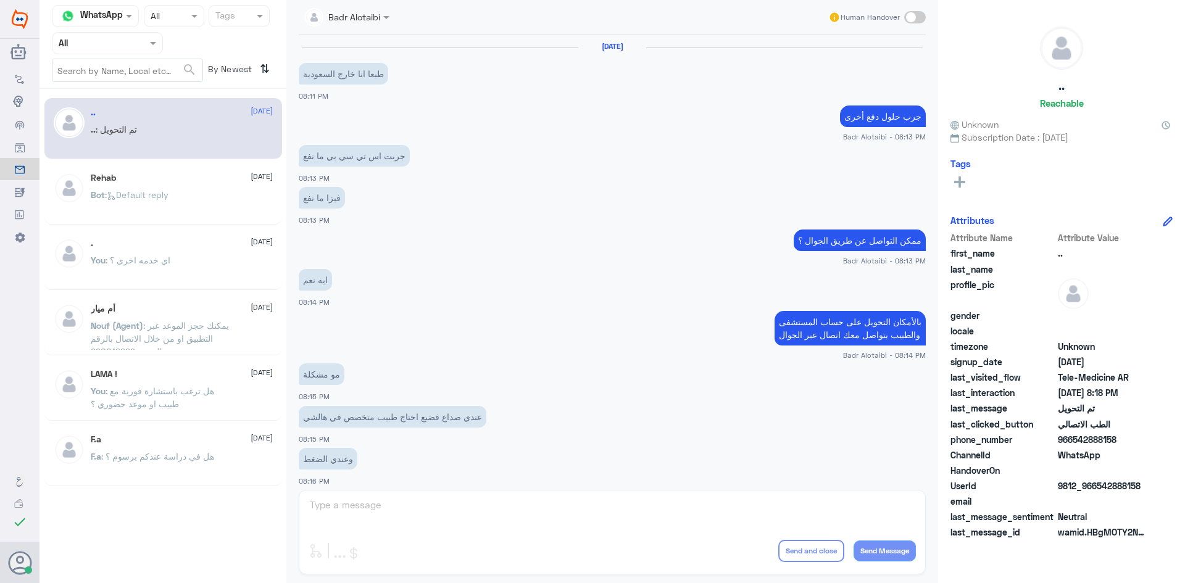
scroll to position [405, 0]
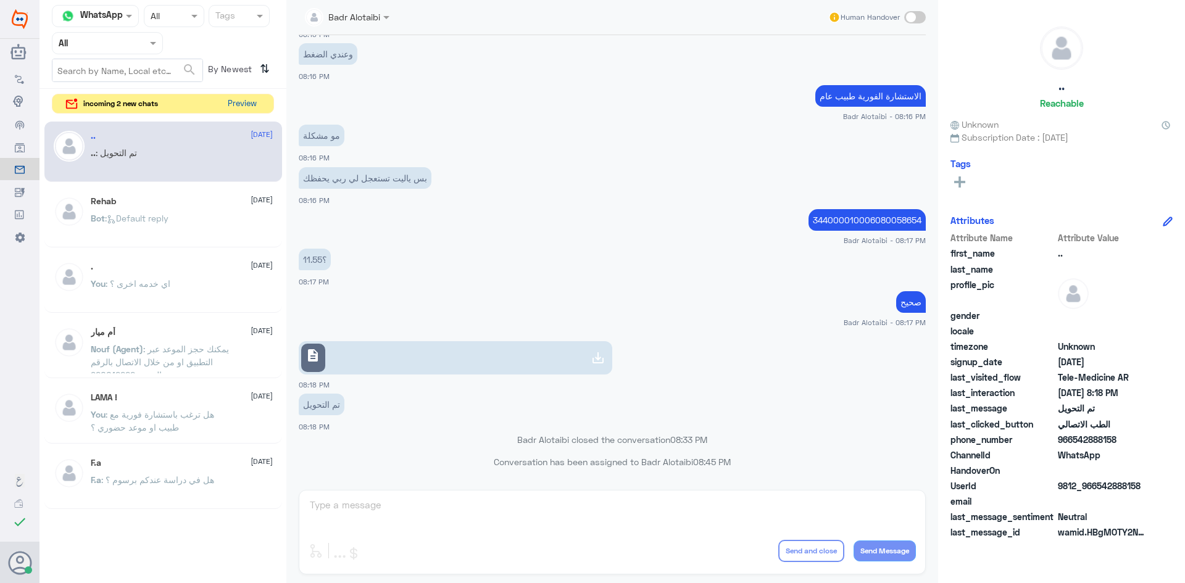
click at [233, 103] on button "Preview" at bounding box center [242, 103] width 38 height 19
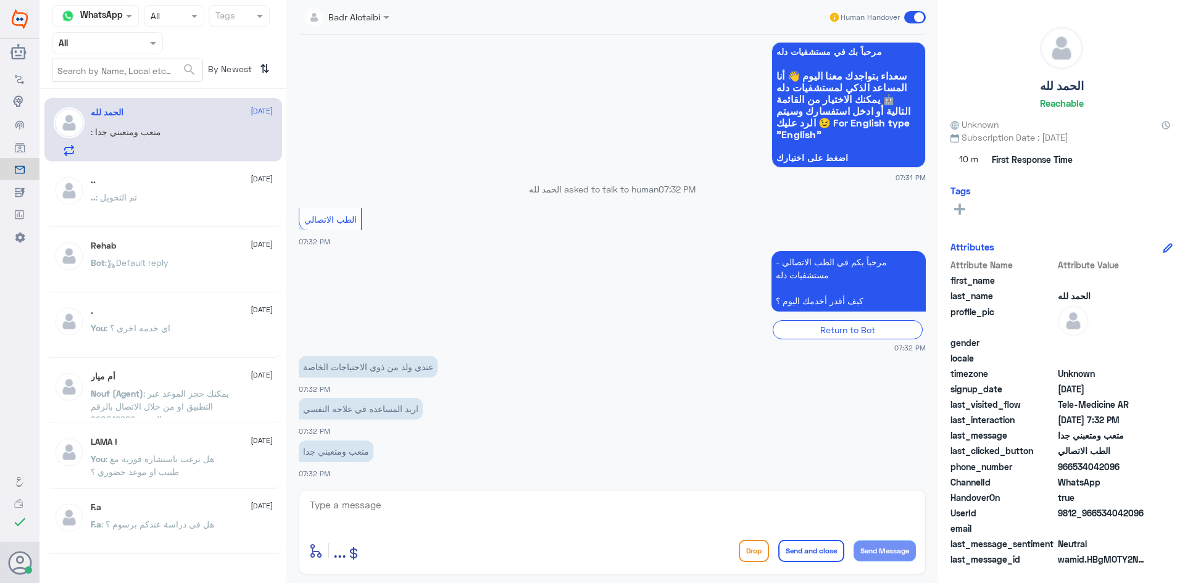
scroll to position [67, 0]
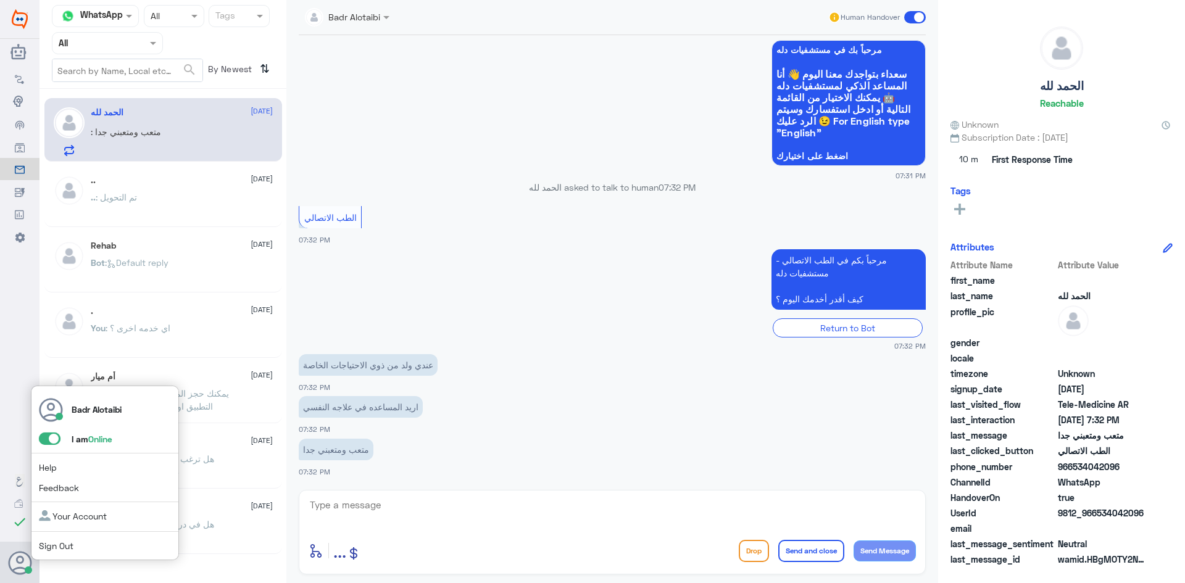
click at [52, 443] on span at bounding box center [50, 439] width 22 height 12
click at [0, 0] on input "checkbox" at bounding box center [0, 0] width 0 height 0
